Goal: Browse casually: Explore the website without a specific task or goal

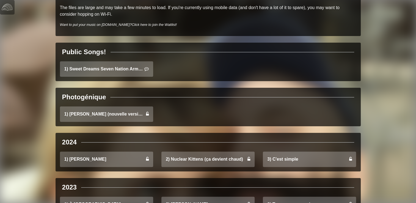
scroll to position [66, 0]
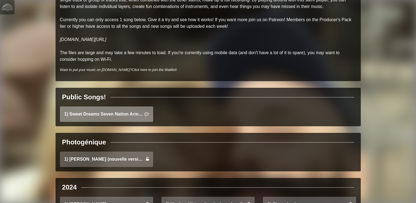
click at [118, 110] on link "1) Sweet Dreams Seven Nation Army Mashup" at bounding box center [106, 113] width 93 height 15
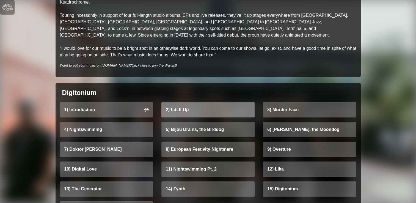
scroll to position [122, 0]
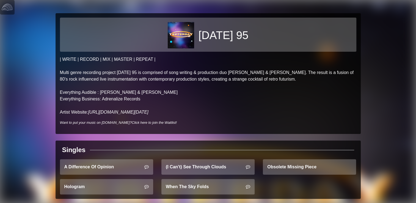
scroll to position [10, 0]
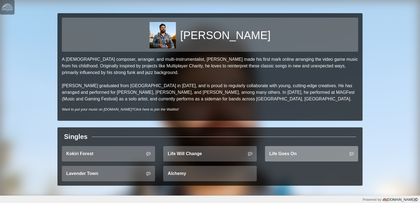
click at [300, 150] on link "Life Goes On" at bounding box center [311, 153] width 93 height 15
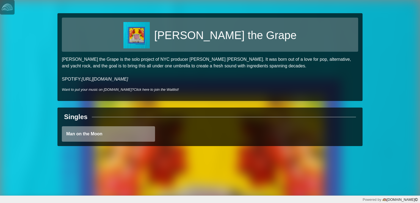
click at [134, 142] on div "Man on the Moon" at bounding box center [108, 136] width 101 height 20
click at [138, 138] on link "Man on the Moon" at bounding box center [108, 133] width 93 height 15
